Goal: Information Seeking & Learning: Learn about a topic

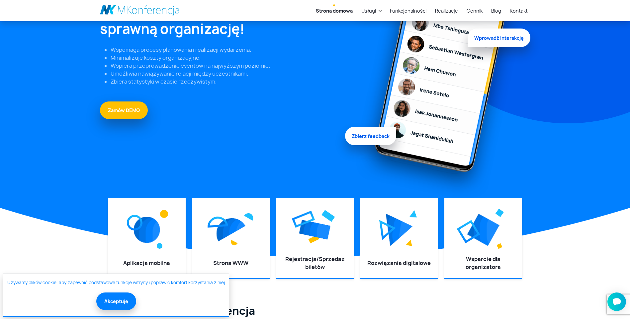
scroll to position [100, 0]
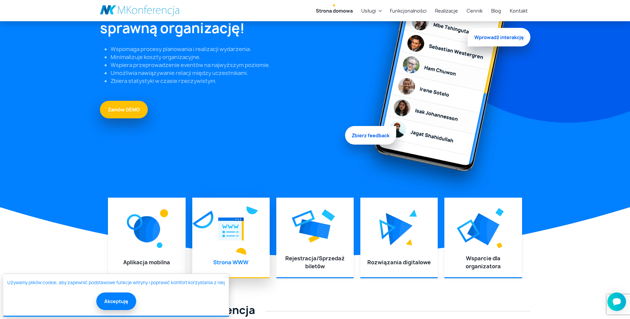
click at [222, 224] on img at bounding box center [231, 229] width 26 height 30
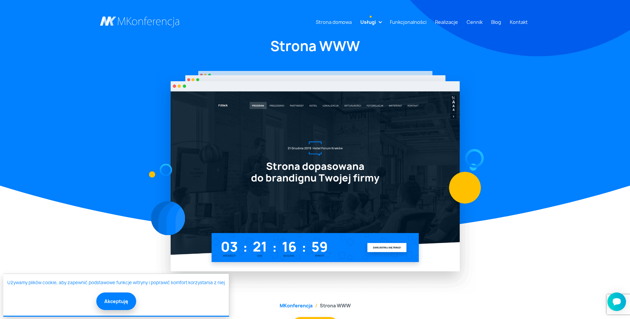
drag, startPoint x: 430, startPoint y: 20, endPoint x: 417, endPoint y: 20, distance: 13.3
click at [429, 20] on ul "Strona domowa Usługi Aplikacja mobilna Strona WWW Rejestracja/Sprzedaż biletów …" at bounding box center [420, 22] width 220 height 12
click at [417, 20] on link "Funkcjonalności" at bounding box center [408, 22] width 42 height 12
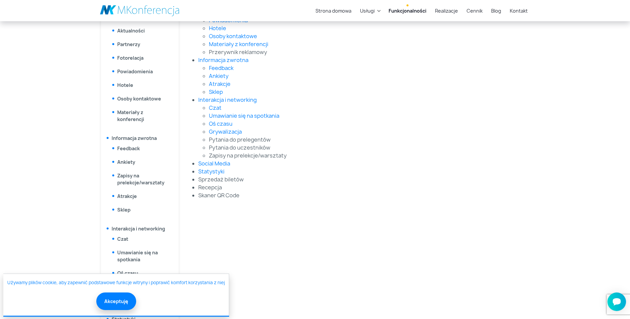
scroll to position [265, 0]
click at [123, 299] on button "Akceptuję" at bounding box center [116, 301] width 40 height 18
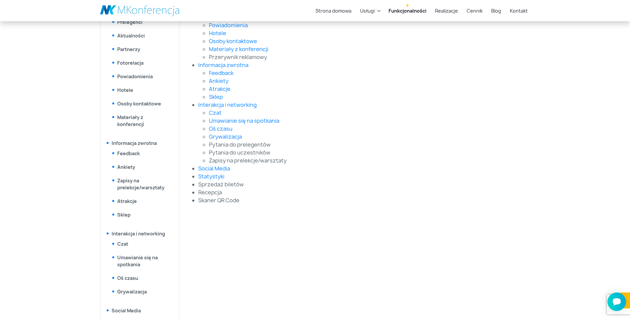
scroll to position [133, 0]
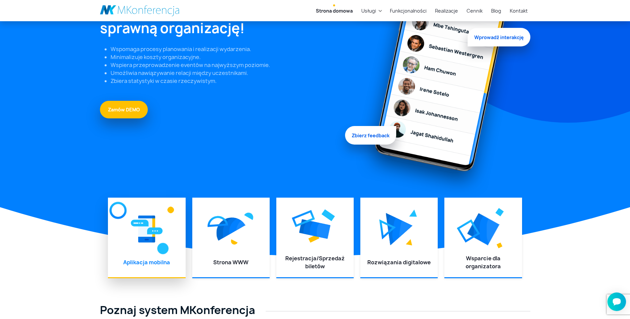
click at [147, 233] on img at bounding box center [147, 229] width 32 height 30
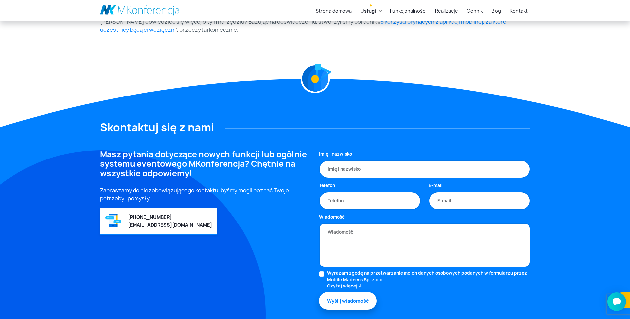
scroll to position [245, 0]
